Goal: Information Seeking & Learning: Find specific fact

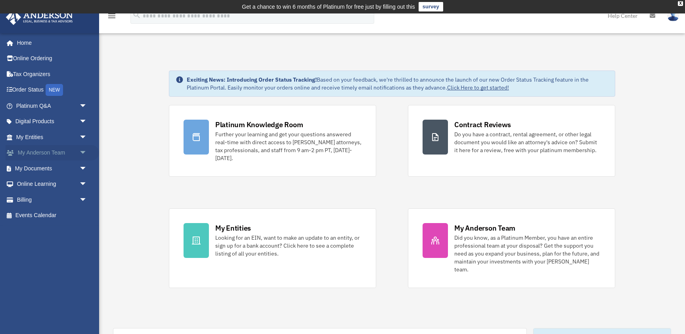
click at [55, 153] on link "My [PERSON_NAME] Team arrow_drop_down" at bounding box center [53, 153] width 94 height 16
click at [50, 139] on link "My Entities arrow_drop_down" at bounding box center [53, 137] width 94 height 16
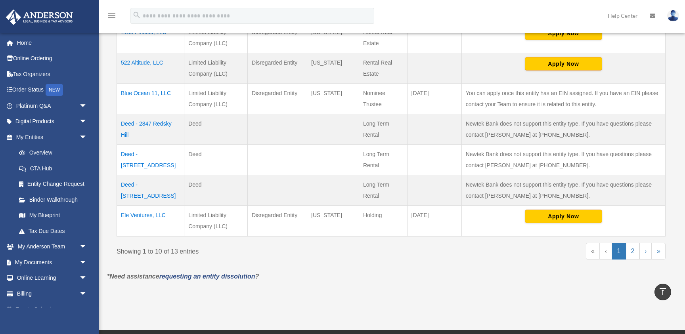
scroll to position [309, 0]
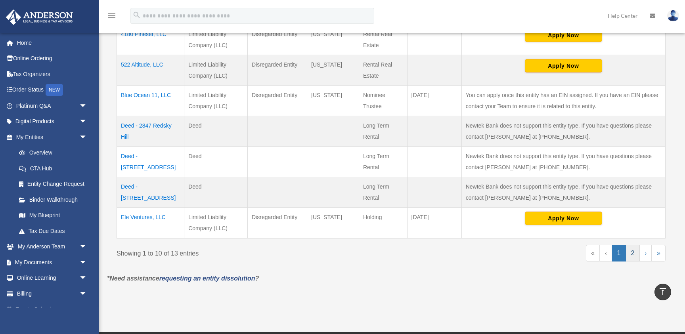
click at [633, 256] on link "2" at bounding box center [633, 253] width 14 height 17
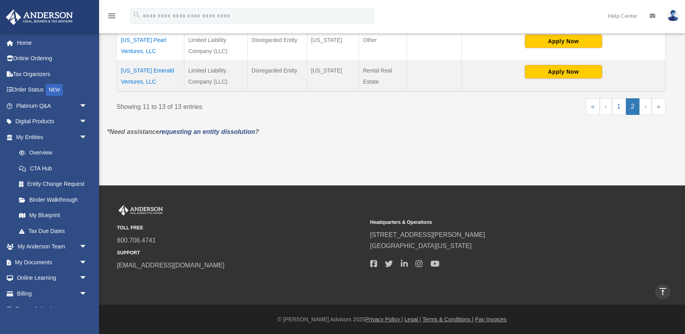
scroll to position [184, 0]
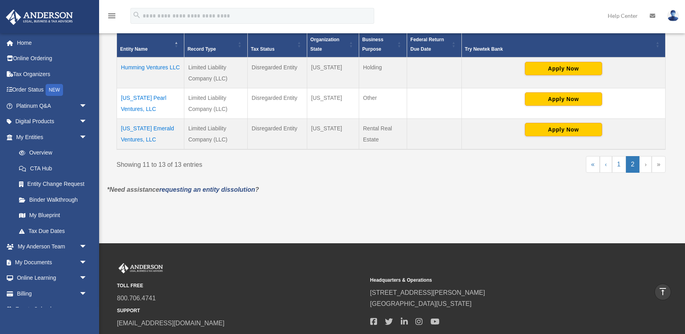
click at [140, 129] on td "[US_STATE] Emerald Ventures, LLC" at bounding box center [150, 134] width 67 height 31
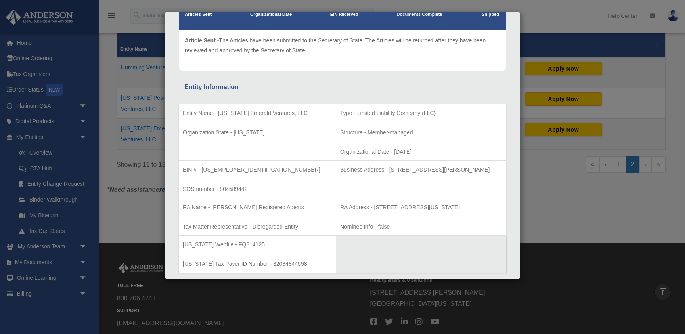
scroll to position [82, 0]
click at [432, 85] on div "Entity Information" at bounding box center [342, 86] width 316 height 11
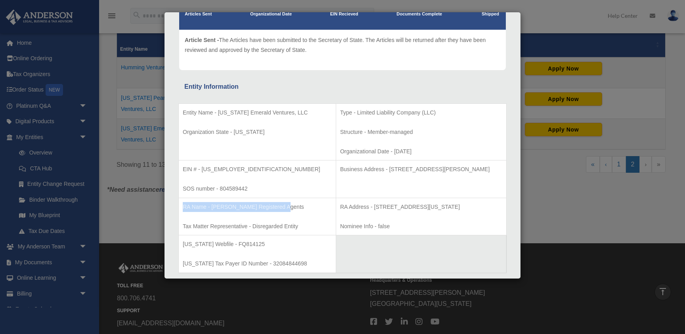
drag, startPoint x: 184, startPoint y: 206, endPoint x: 288, endPoint y: 207, distance: 103.8
click at [288, 207] on p "RA Name - [PERSON_NAME] Registered Agents" at bounding box center [257, 207] width 149 height 10
click at [360, 211] on p "RA Address - 440 Louisiana, Suite 952, Houston, TX 77002" at bounding box center [421, 207] width 162 height 10
drag, startPoint x: 299, startPoint y: 228, endPoint x: 182, endPoint y: 208, distance: 119.0
click at [182, 208] on td "RA Name - Anderson Registered Agents Tax Matter Representative - Disregarded En…" at bounding box center [257, 217] width 157 height 38
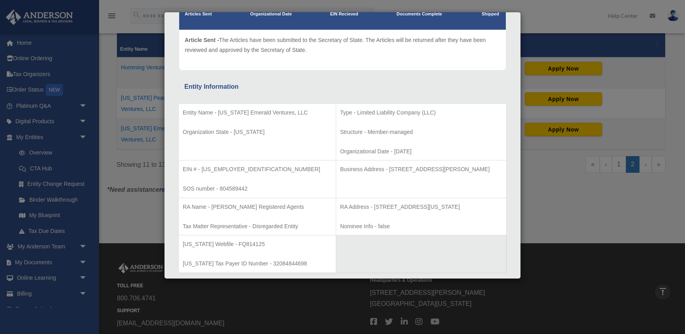
click at [277, 183] on td "EIN # - 88-2561488 SOS number - 804589442" at bounding box center [257, 180] width 157 height 38
drag, startPoint x: 367, startPoint y: 170, endPoint x: 362, endPoint y: 170, distance: 5.2
click at [367, 170] on p "Business Address - 3225 McLeod Dr, Suite 100, Las Vegas, NV 89121" at bounding box center [421, 169] width 162 height 10
drag, startPoint x: 365, startPoint y: 169, endPoint x: 488, endPoint y: 166, distance: 122.9
click at [488, 166] on p "Business Address - 3225 McLeod Dr, Suite 100, Las Vegas, NV 89121" at bounding box center [421, 169] width 162 height 10
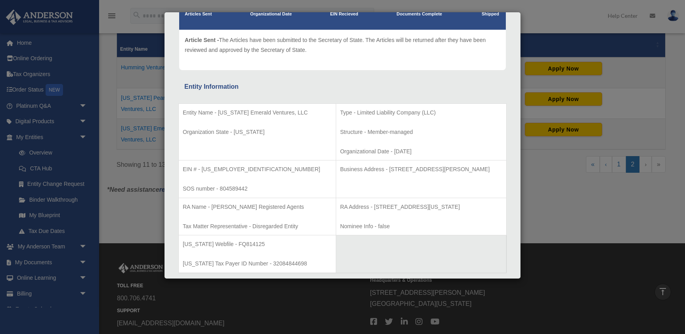
copy p "3225 McLeod Dr, Suite 100, Las Vegas, NV 89121"
click at [446, 147] on p "Organizational Date - 2022-05-31" at bounding box center [421, 152] width 162 height 10
click at [532, 195] on div "Details × Articles Sent Organizational Date" at bounding box center [342, 167] width 685 height 334
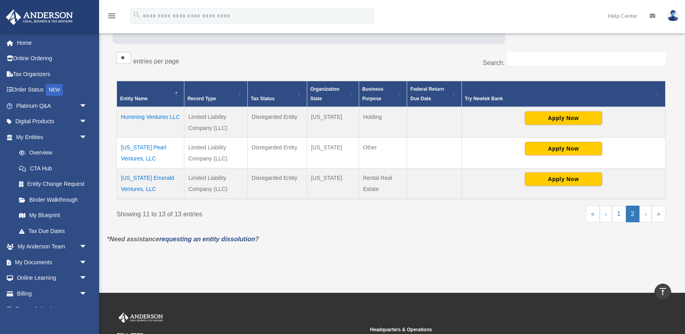
scroll to position [126, 0]
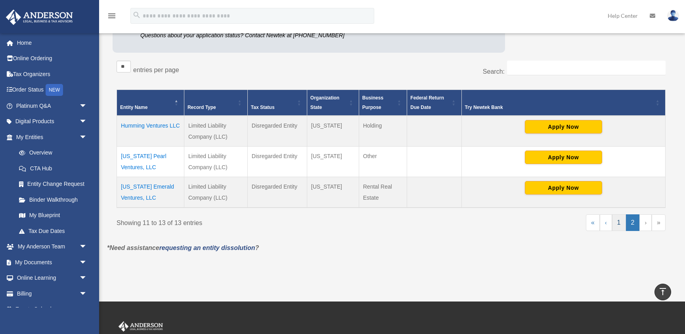
click at [617, 225] on link "1" at bounding box center [619, 222] width 14 height 17
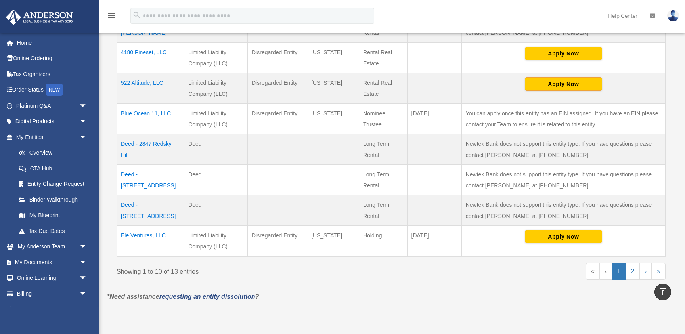
scroll to position [286, 0]
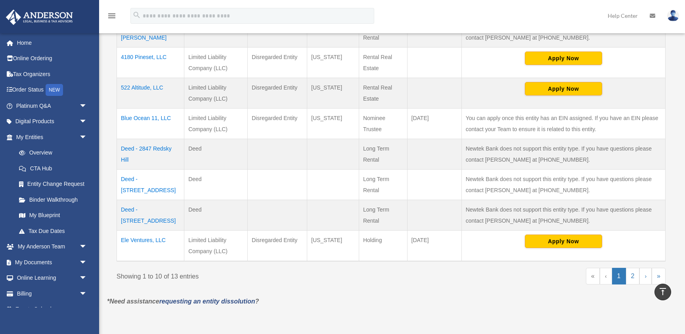
click at [139, 89] on td "522 Altitude, LLC" at bounding box center [150, 93] width 67 height 31
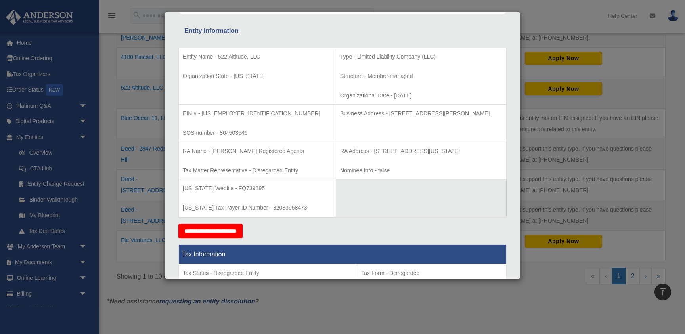
scroll to position [137, 0]
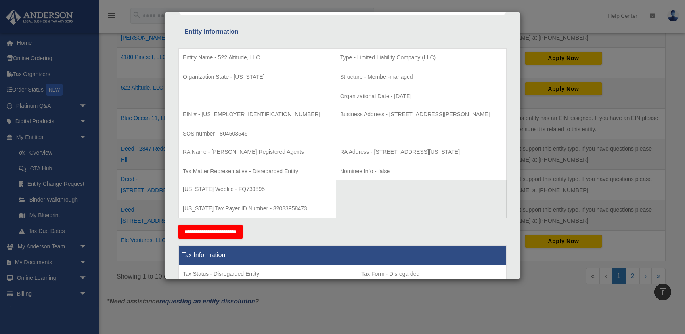
click at [541, 23] on div "Details × Articles Sent Organizational Date" at bounding box center [342, 167] width 685 height 334
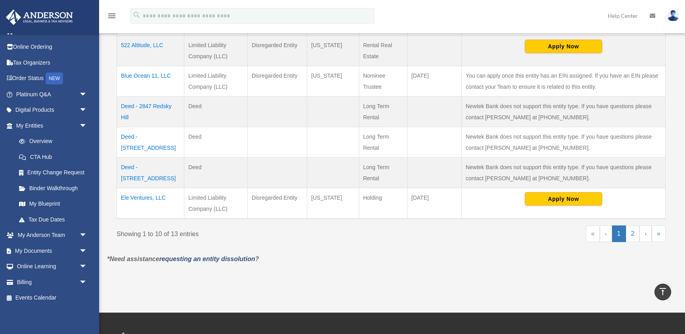
scroll to position [330, 0]
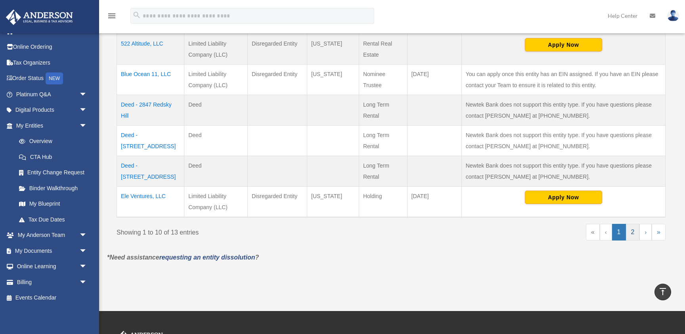
click at [632, 235] on link "2" at bounding box center [633, 232] width 14 height 17
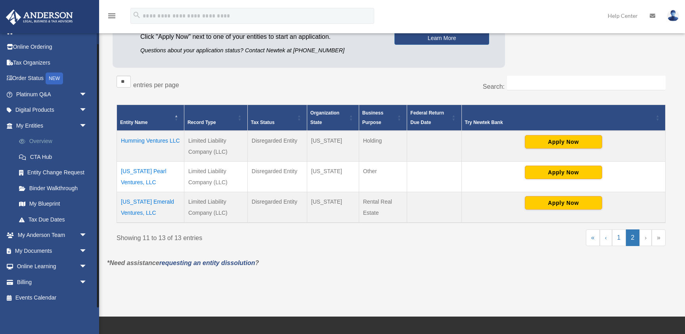
scroll to position [11, 0]
click at [620, 240] on link "1" at bounding box center [619, 237] width 14 height 17
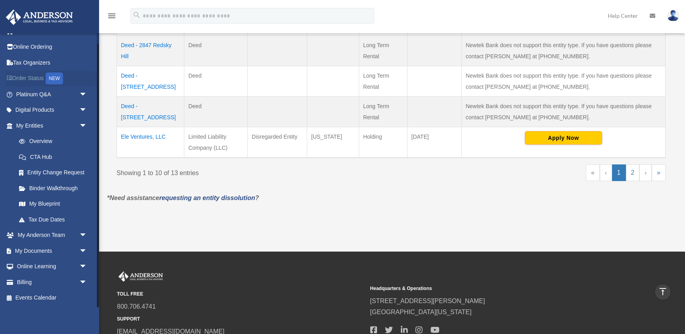
scroll to position [389, 0]
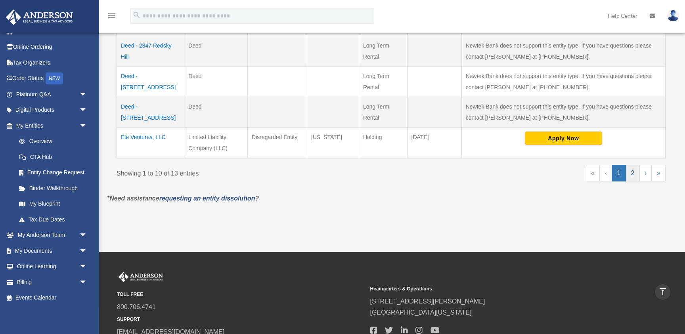
click at [631, 174] on link "2" at bounding box center [633, 173] width 14 height 17
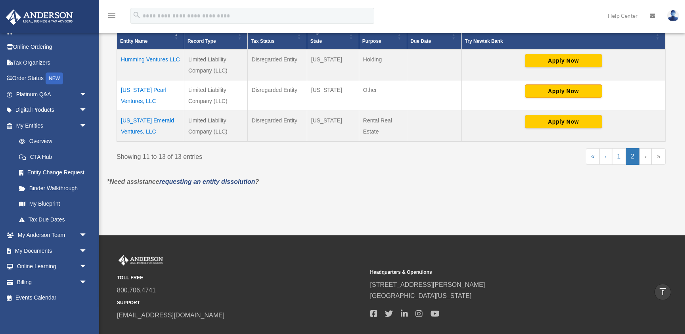
scroll to position [182, 0]
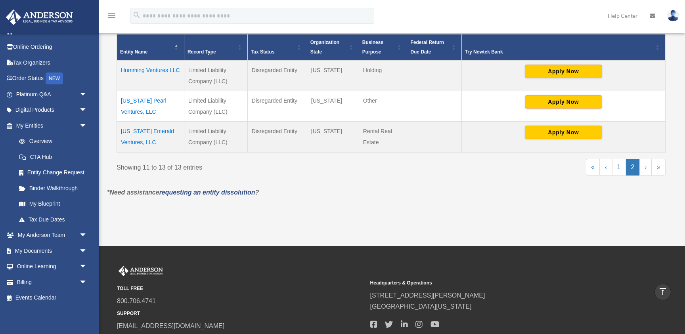
click at [135, 132] on td "Texas Emerald Ventures, LLC" at bounding box center [150, 137] width 67 height 31
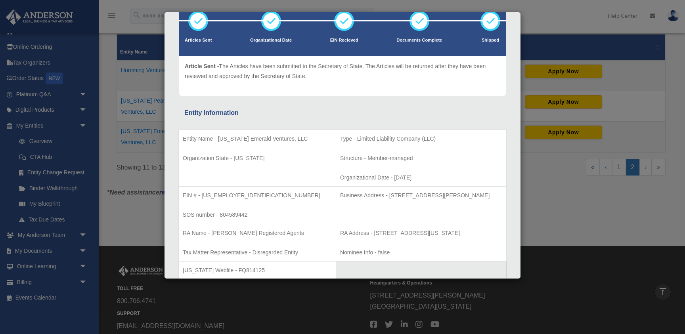
scroll to position [70, 0]
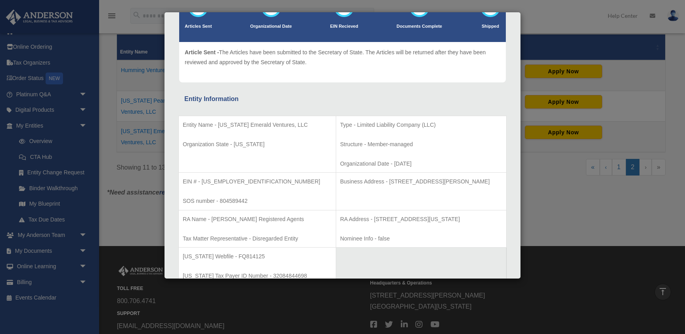
click at [340, 180] on p "Business Address - 3225 McLeod Dr, Suite 100, Las Vegas, NV 89121" at bounding box center [421, 182] width 162 height 10
drag, startPoint x: 315, startPoint y: 180, endPoint x: 492, endPoint y: 180, distance: 176.8
click at [492, 180] on p "Business Address - 3225 McLeod Dr, Suite 100, Las Vegas, NV 89121" at bounding box center [421, 182] width 162 height 10
copy p "Business Address - 3225 McLeod Dr, Suite 100, Las Vegas, NV 89121"
drag, startPoint x: 238, startPoint y: 180, endPoint x: 179, endPoint y: 178, distance: 58.7
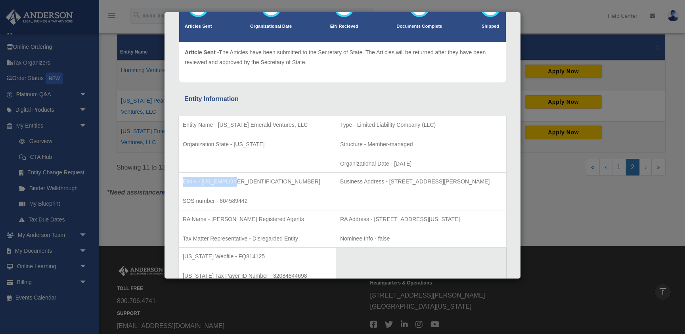
click at [179, 178] on td "EIN # - 88-2561488 SOS number - 804589442" at bounding box center [257, 192] width 157 height 38
click at [293, 121] on p "Entity Name - Texas Emerald Ventures, LLC" at bounding box center [257, 125] width 149 height 10
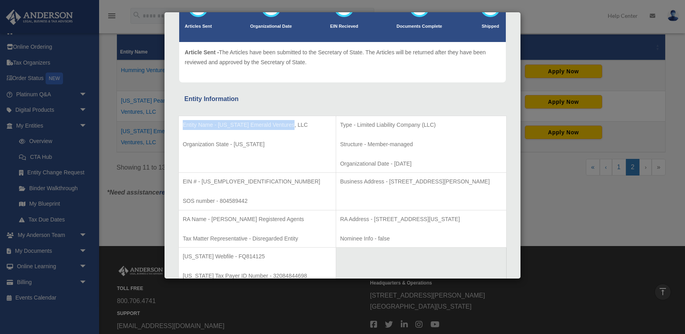
drag, startPoint x: 294, startPoint y: 124, endPoint x: 178, endPoint y: 121, distance: 116.1
click at [272, 151] on td "Entity Name - Texas Emerald Ventures, LLC Organization State - Texas" at bounding box center [257, 144] width 157 height 57
drag, startPoint x: 218, startPoint y: 124, endPoint x: 294, endPoint y: 123, distance: 75.7
click at [294, 123] on p "Entity Name - Texas Emerald Ventures, LLC" at bounding box center [257, 125] width 149 height 10
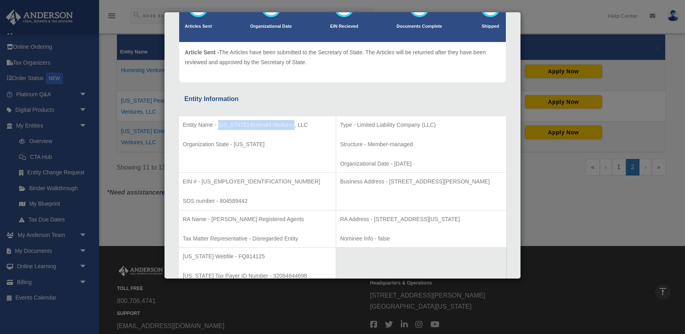
copy p "Texas Emerald Ventures, LLC"
